Goal: Task Accomplishment & Management: Complete application form

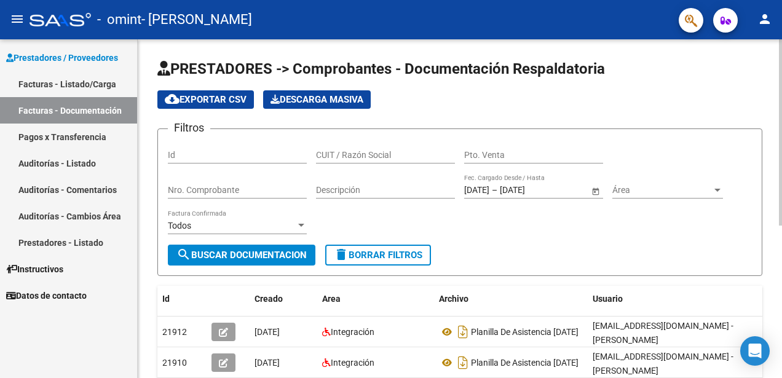
scroll to position [185, 0]
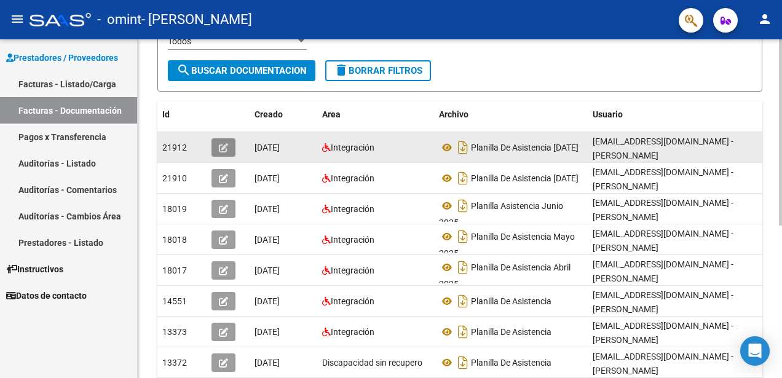
click at [228, 148] on icon "button" at bounding box center [223, 147] width 9 height 9
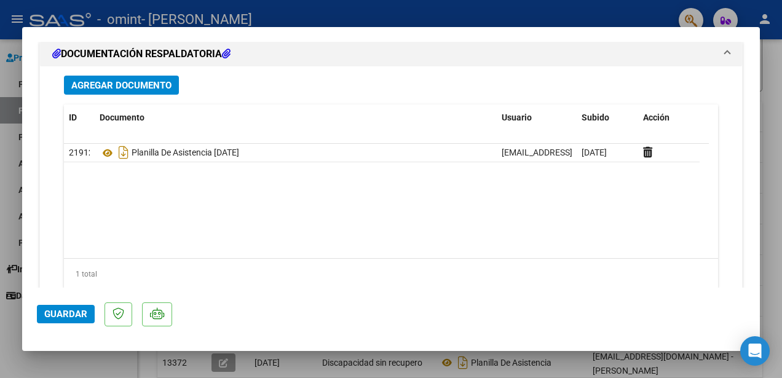
scroll to position [1423, 0]
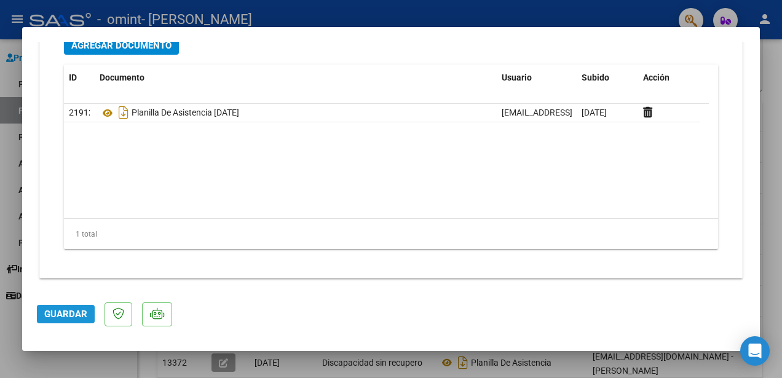
click at [86, 308] on button "Guardar" at bounding box center [66, 314] width 58 height 18
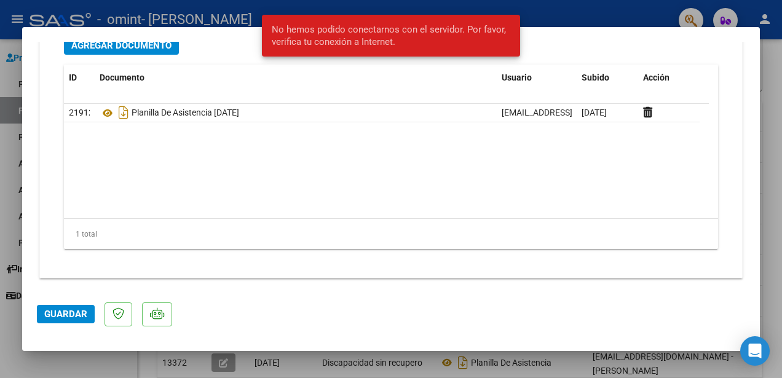
click at [563, 13] on div at bounding box center [391, 189] width 782 height 378
type input "$ 0,00"
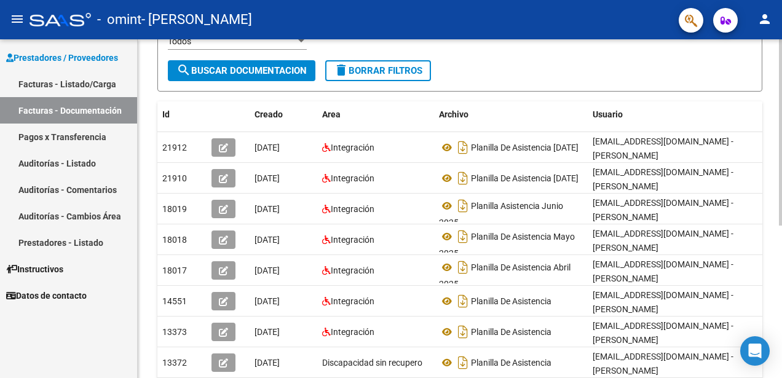
click at [701, 100] on div "PRESTADORES -> Comprobantes - Documentación Respaldatoria cloud_download Export…" at bounding box center [459, 160] width 605 height 570
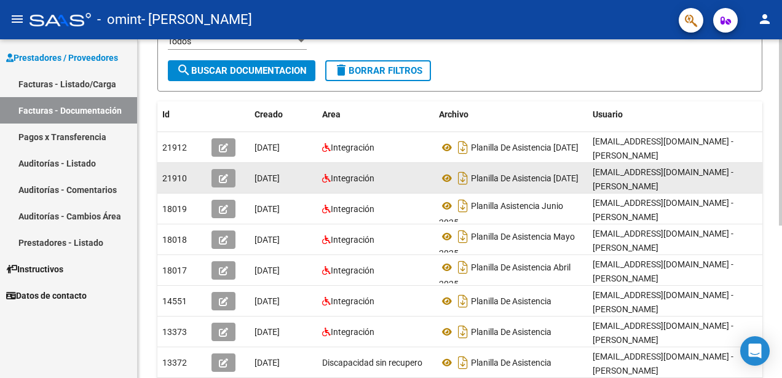
click at [237, 178] on div at bounding box center [228, 178] width 33 height 18
click at [232, 180] on button "button" at bounding box center [224, 178] width 24 height 18
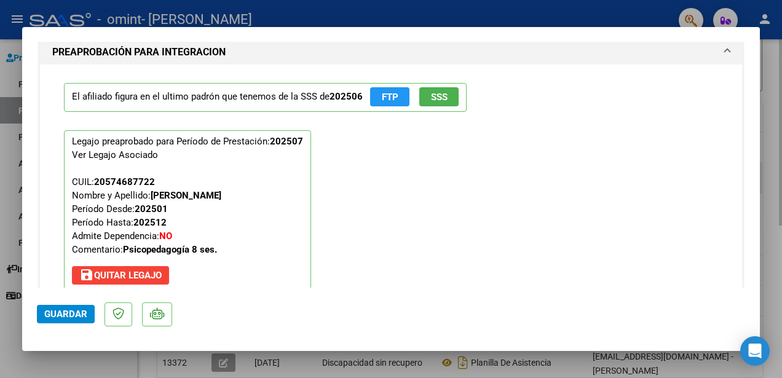
scroll to position [1107, 0]
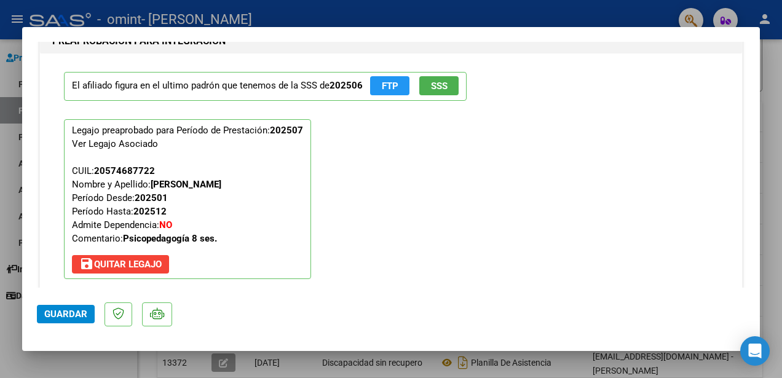
click at [614, 6] on div at bounding box center [391, 189] width 782 height 378
type input "$ 0,00"
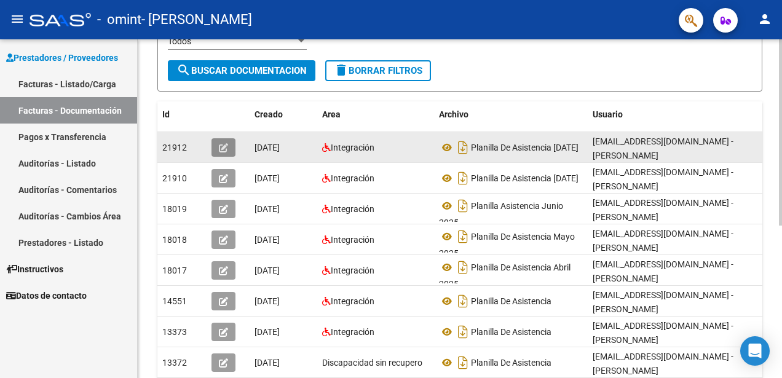
click at [221, 146] on icon "button" at bounding box center [223, 147] width 9 height 9
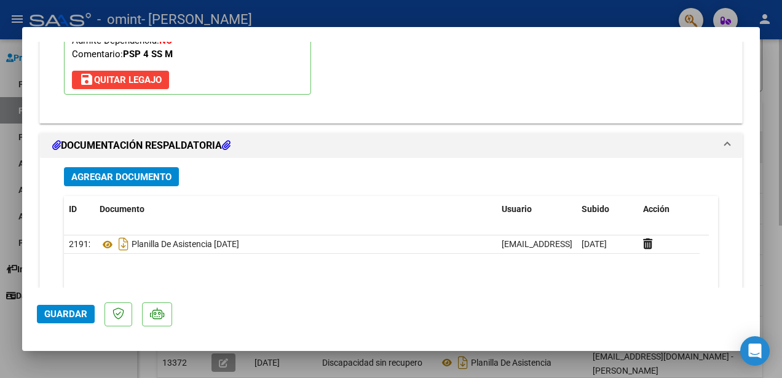
scroll to position [1169, 0]
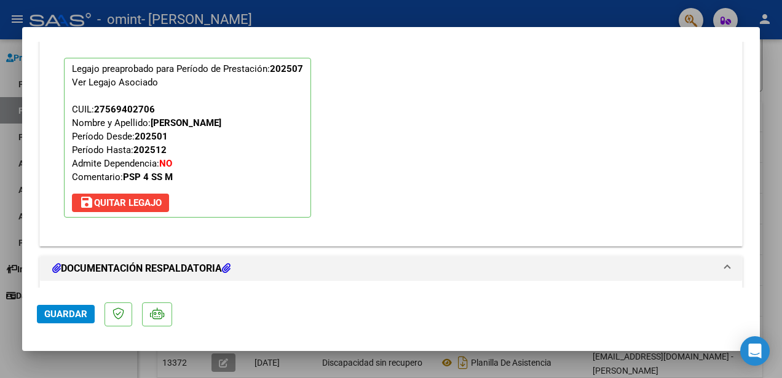
click at [429, 7] on div at bounding box center [391, 189] width 782 height 378
type input "$ 0,00"
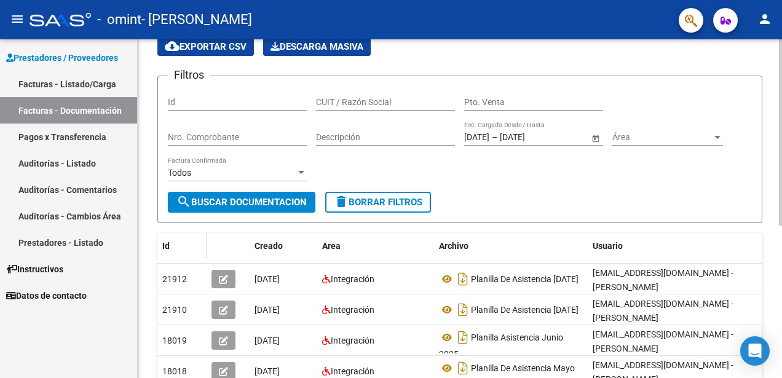
scroll to position [0, 0]
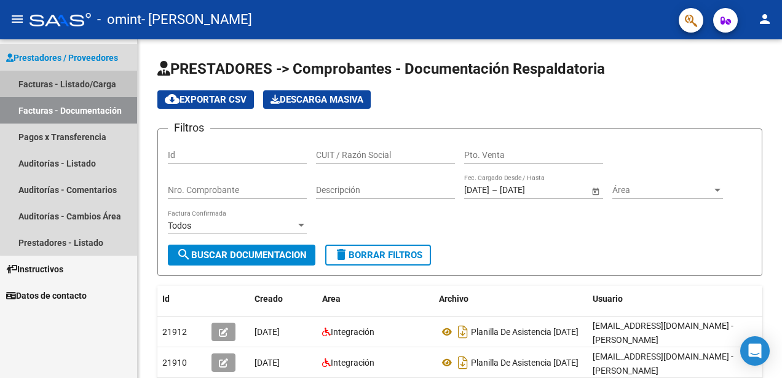
click at [96, 86] on link "Facturas - Listado/Carga" at bounding box center [68, 84] width 137 height 26
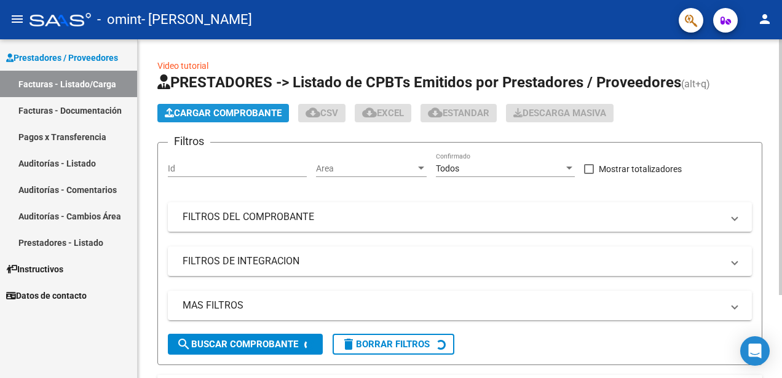
click at [233, 116] on span "Cargar Comprobante" at bounding box center [223, 113] width 117 height 11
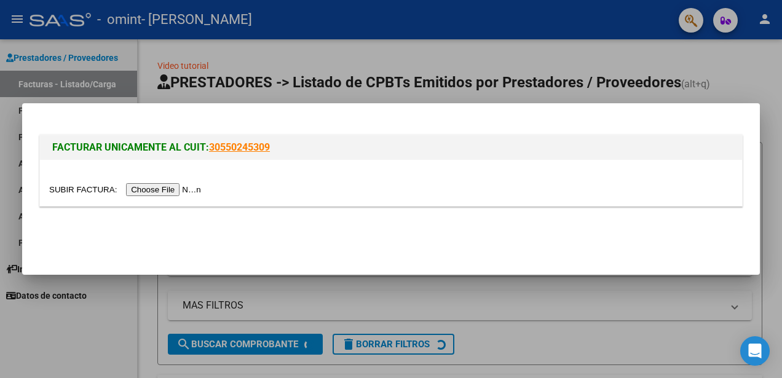
click at [187, 192] on input "file" at bounding box center [127, 189] width 156 height 13
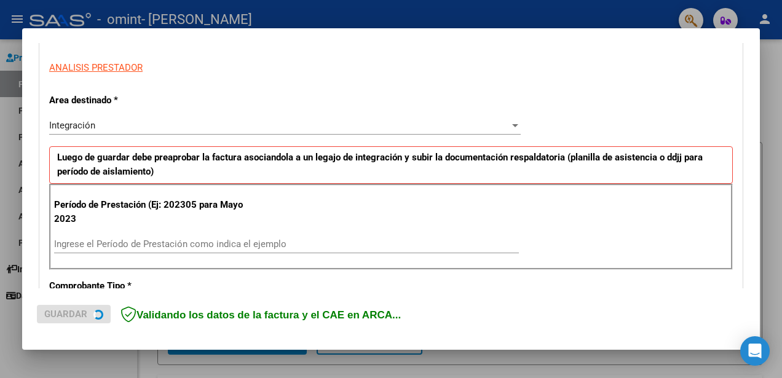
scroll to position [308, 0]
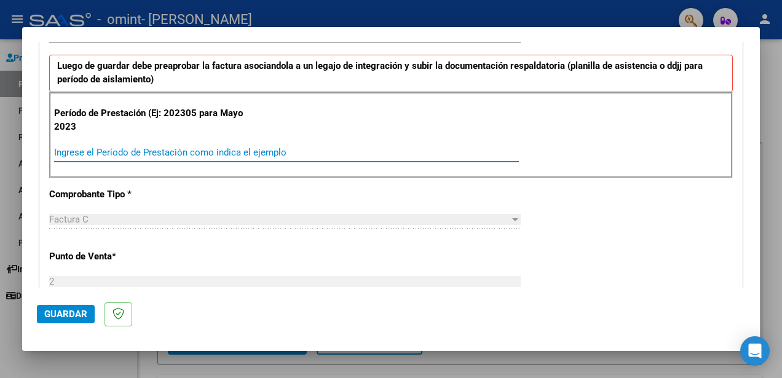
click at [187, 154] on input "Ingrese el Período de Prestación como indica el ejemplo" at bounding box center [286, 152] width 465 height 11
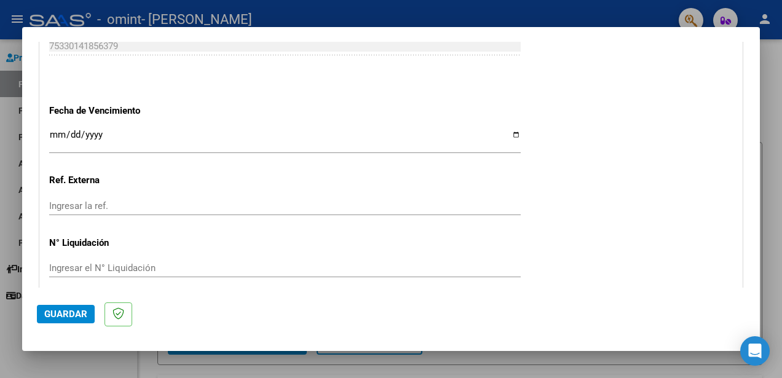
scroll to position [851, 0]
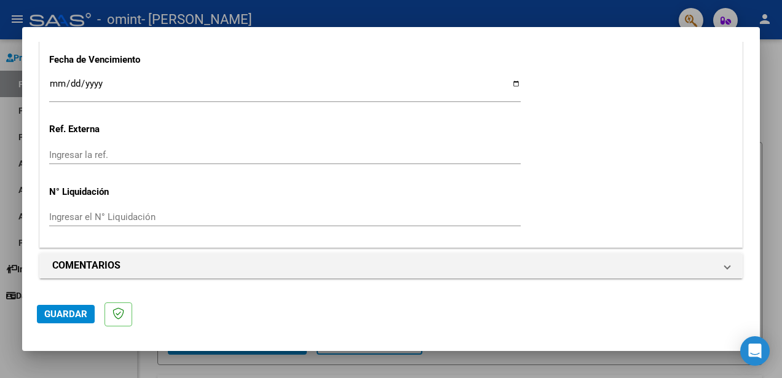
type input "202502"
click at [68, 317] on span "Guardar" at bounding box center [65, 314] width 43 height 11
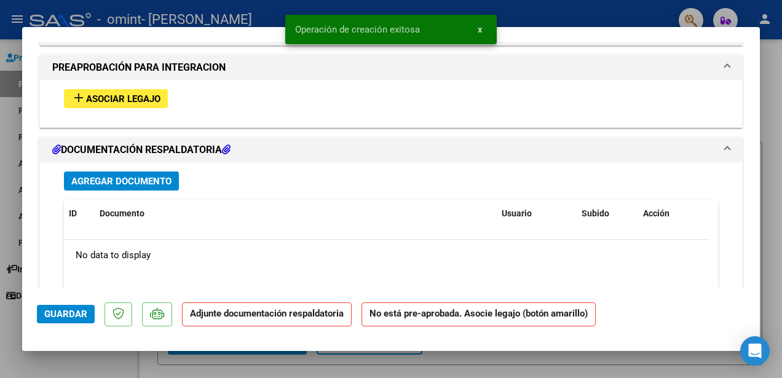
scroll to position [1107, 0]
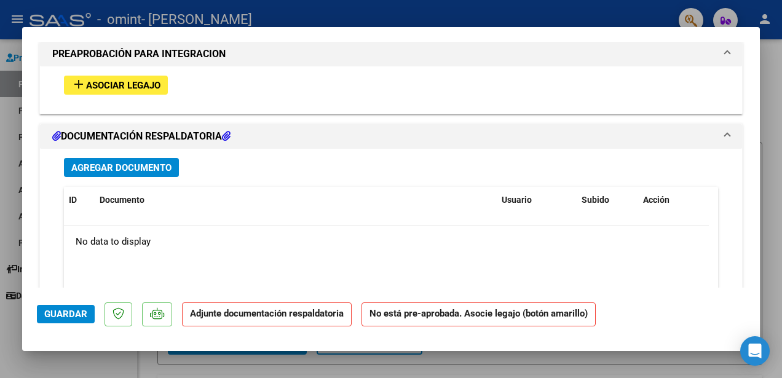
click at [150, 85] on span "Asociar Legajo" at bounding box center [123, 85] width 74 height 11
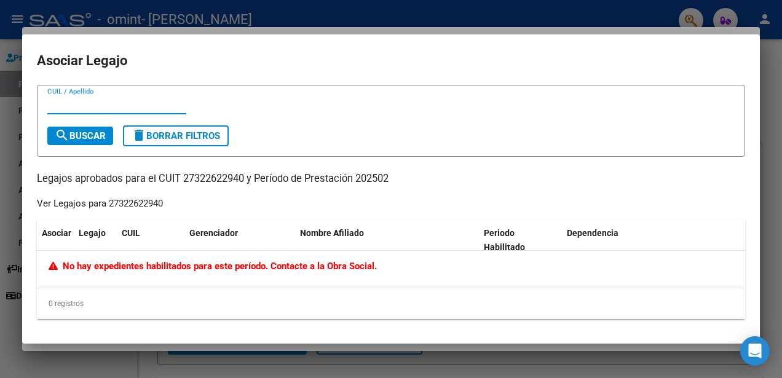
click at [381, 14] on div at bounding box center [391, 189] width 782 height 378
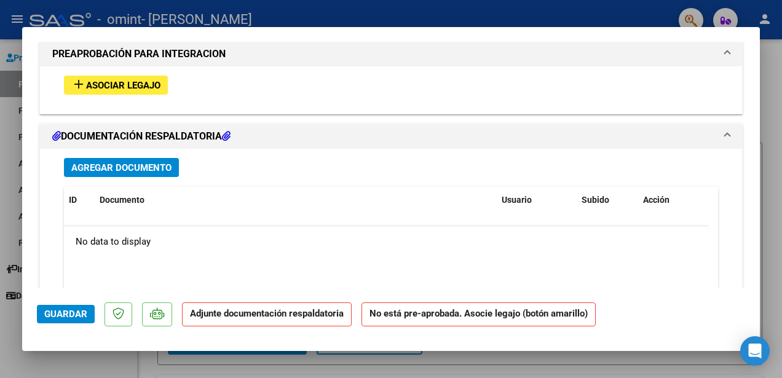
click at [381, 14] on div at bounding box center [391, 189] width 782 height 378
type input "$ 0,00"
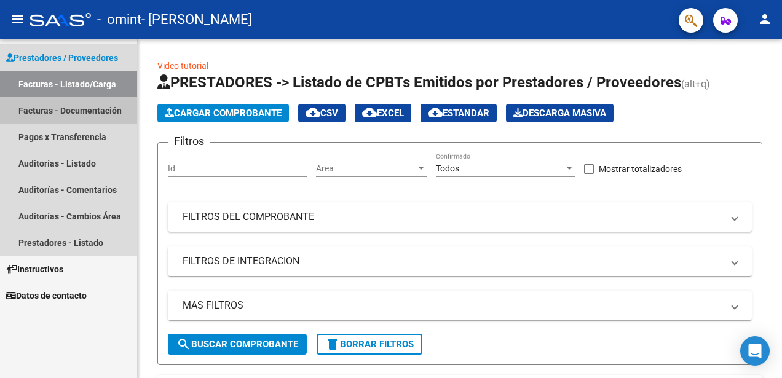
click at [103, 111] on link "Facturas - Documentación" at bounding box center [68, 110] width 137 height 26
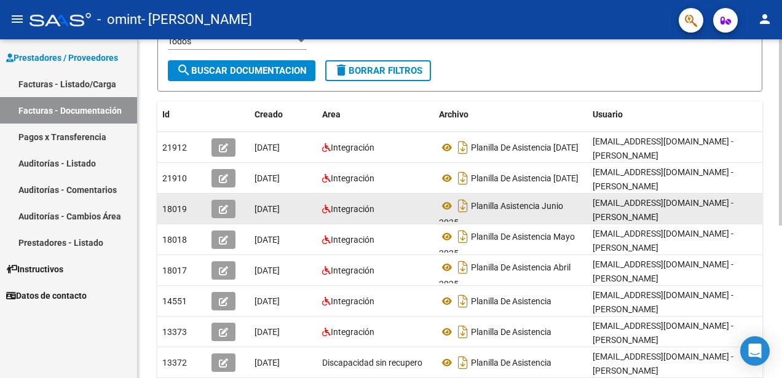
scroll to position [246, 0]
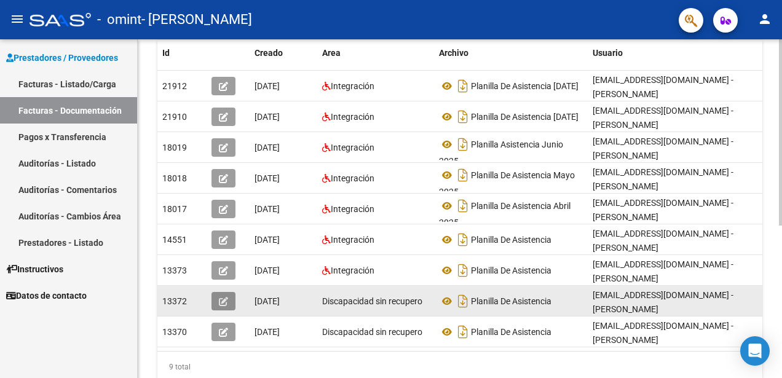
click at [223, 297] on icon "button" at bounding box center [223, 301] width 9 height 9
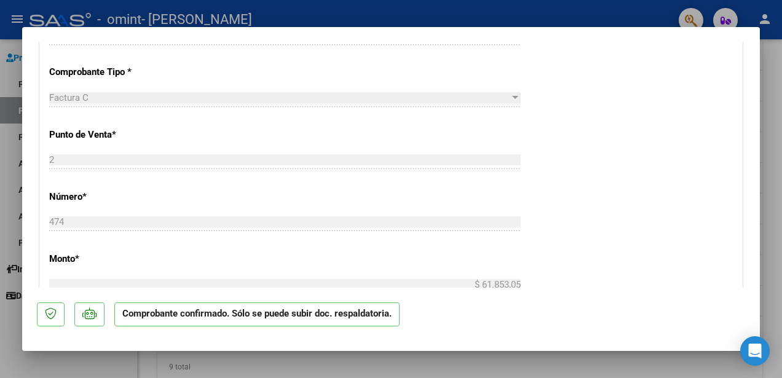
scroll to position [369, 0]
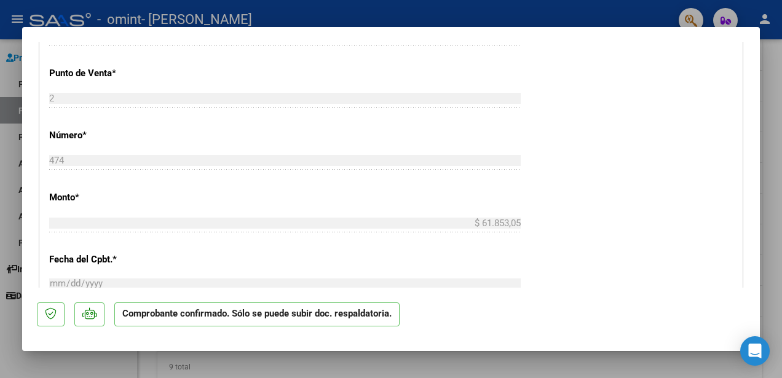
click at [487, 18] on div at bounding box center [391, 189] width 782 height 378
type input "$ 0,00"
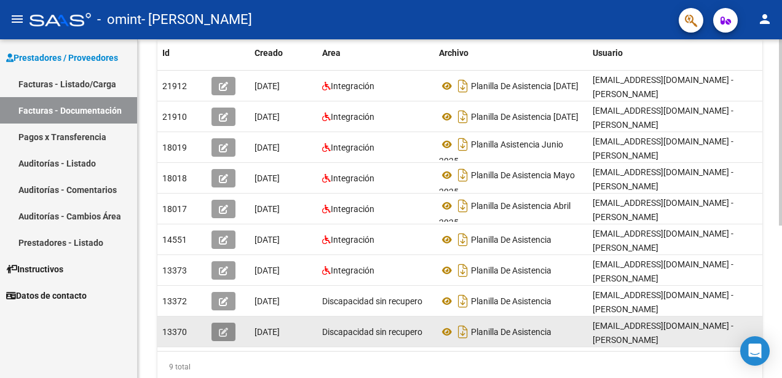
click at [224, 328] on icon "button" at bounding box center [223, 332] width 9 height 9
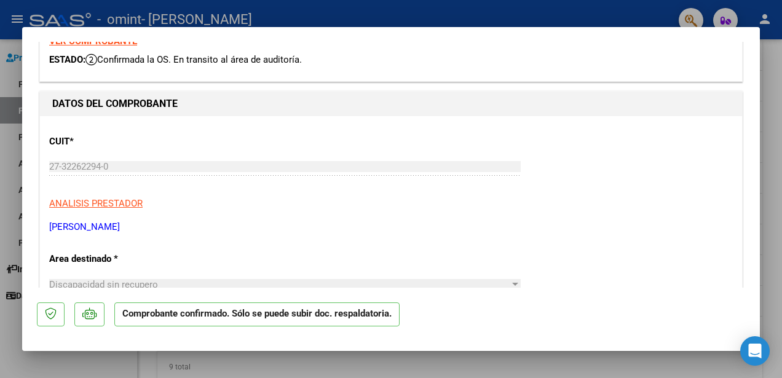
scroll to position [0, 0]
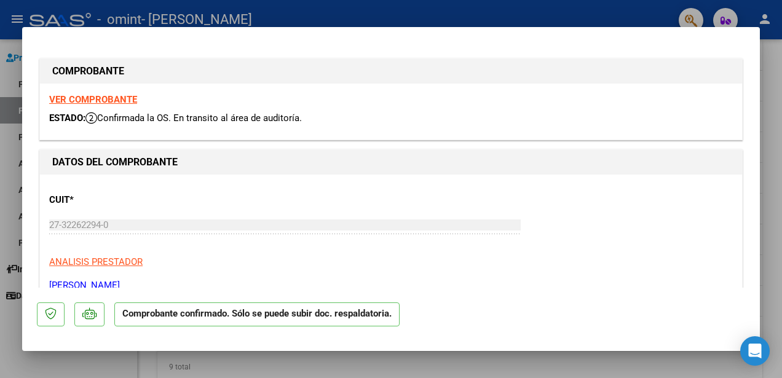
click at [344, 25] on div at bounding box center [391, 189] width 782 height 378
type input "$ 0,00"
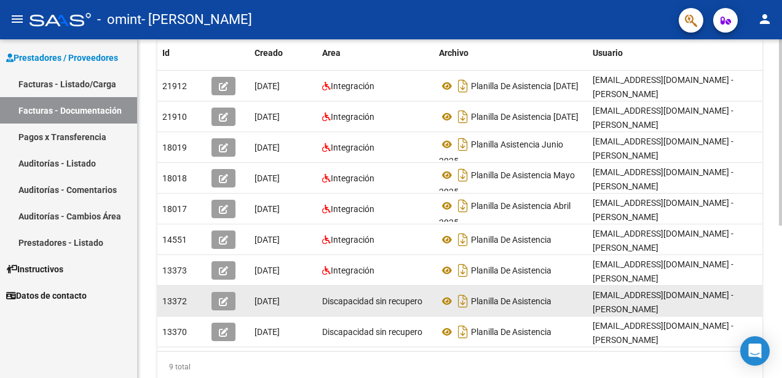
click at [219, 297] on icon "button" at bounding box center [223, 301] width 9 height 9
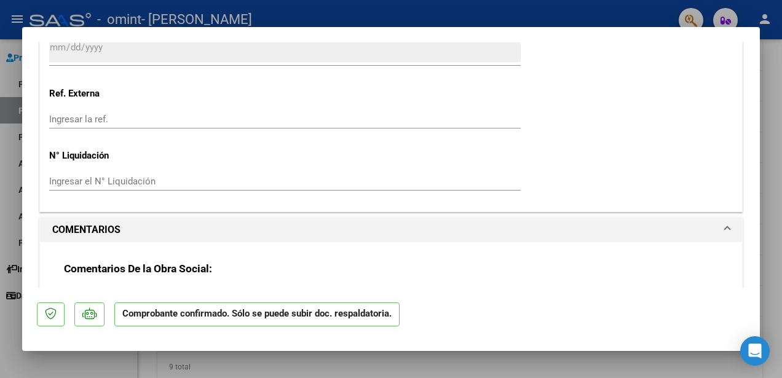
scroll to position [738, 0]
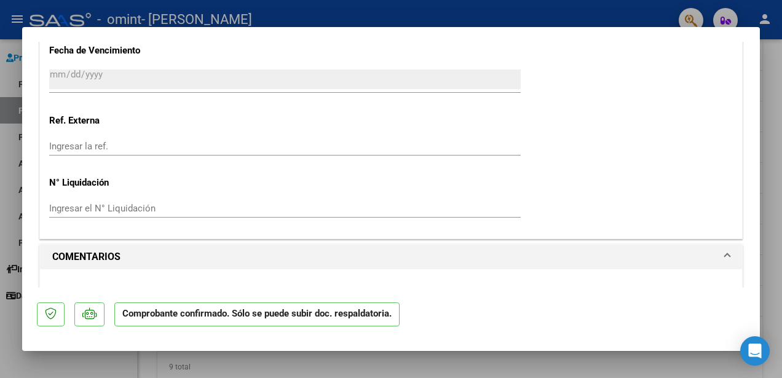
click at [507, 17] on div at bounding box center [391, 189] width 782 height 378
type input "$ 0,00"
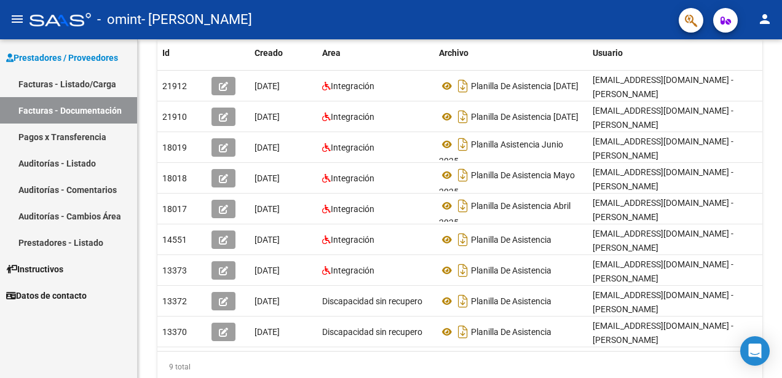
click at [76, 237] on link "Prestadores - Listado" at bounding box center [68, 242] width 137 height 26
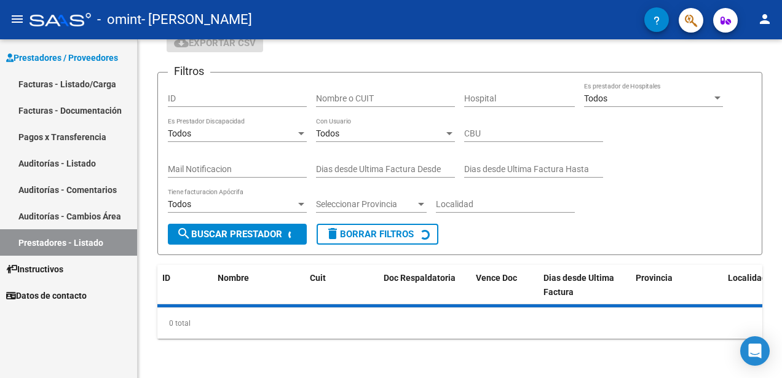
scroll to position [98, 0]
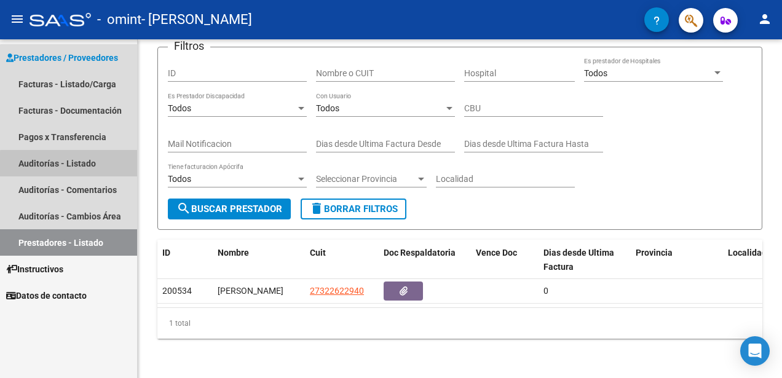
click at [84, 165] on link "Auditorías - Listado" at bounding box center [68, 163] width 137 height 26
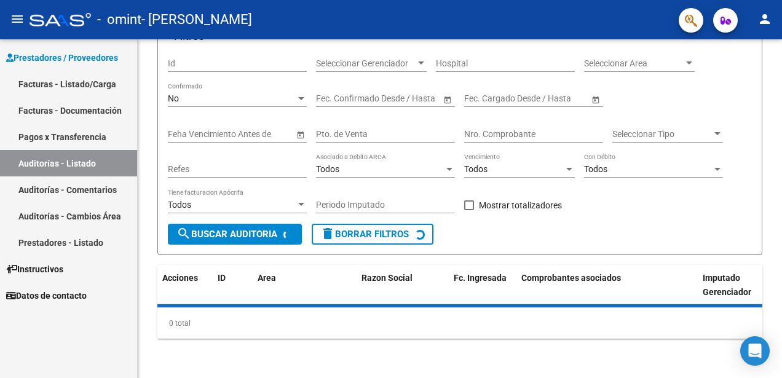
scroll to position [119, 0]
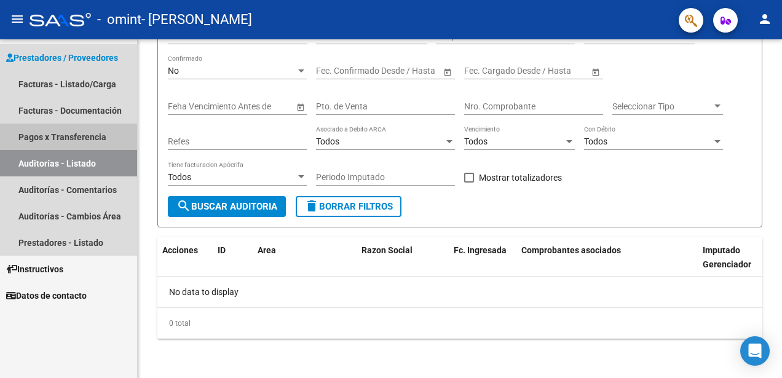
click at [78, 135] on link "Pagos x Transferencia" at bounding box center [68, 137] width 137 height 26
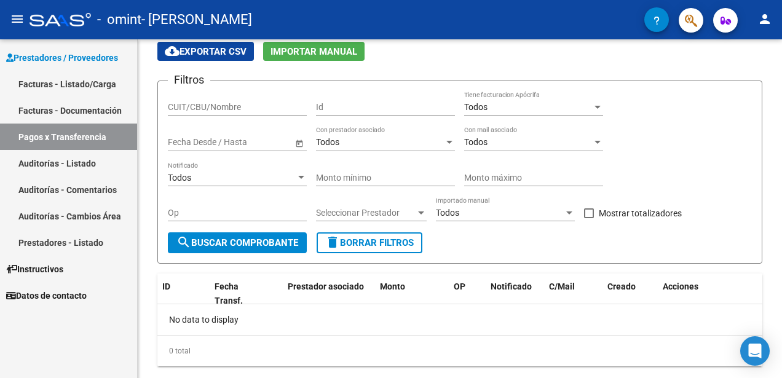
scroll to position [76, 0]
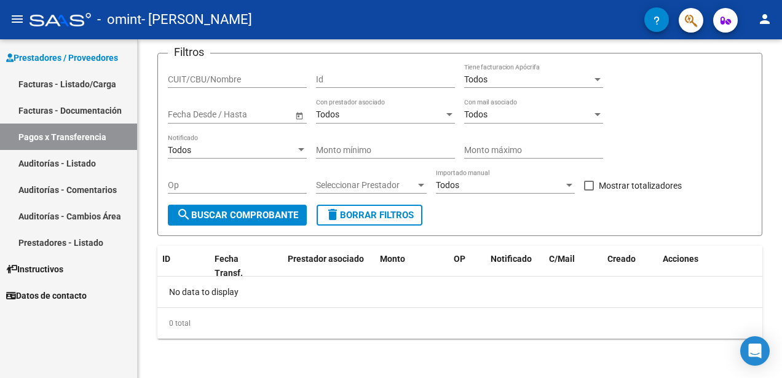
click at [392, 24] on div "- omint - [PERSON_NAME]" at bounding box center [337, 19] width 615 height 27
